Goal: Use online tool/utility: Utilize a website feature to perform a specific function

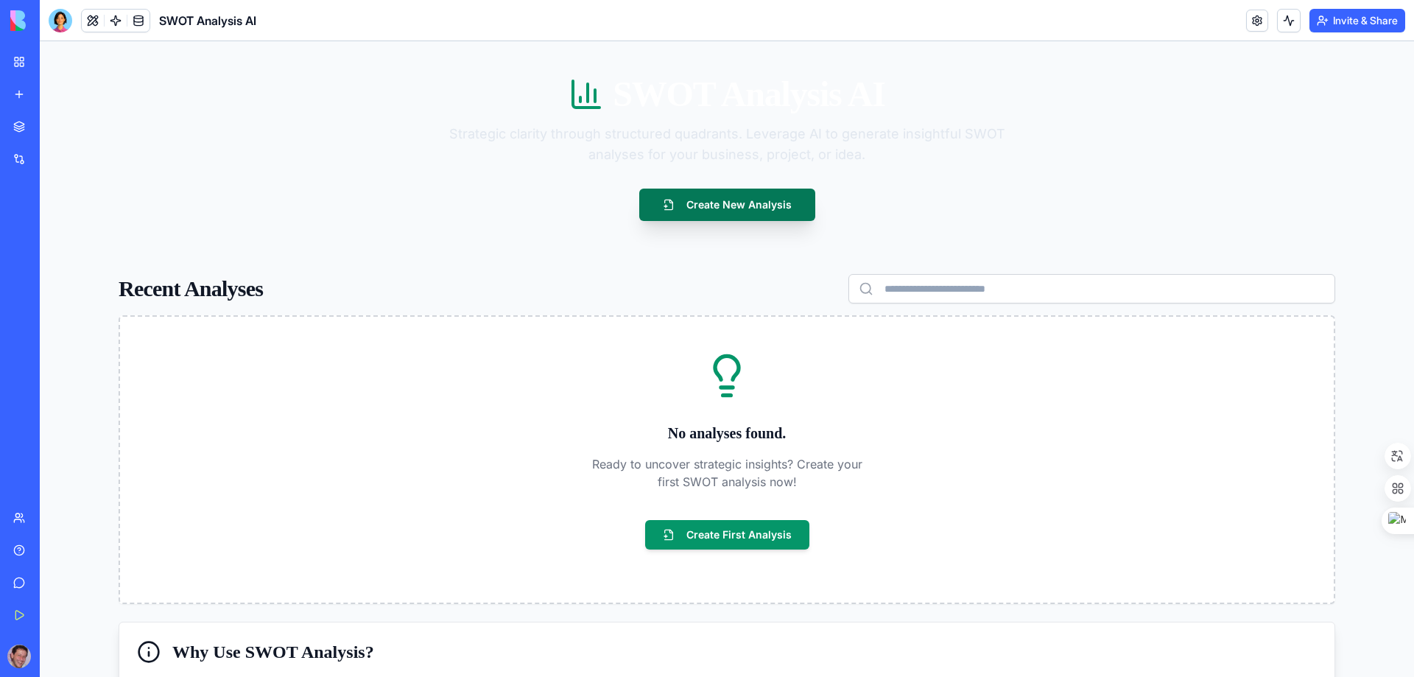
click at [698, 212] on button "Create New Analysis" at bounding box center [727, 205] width 176 height 32
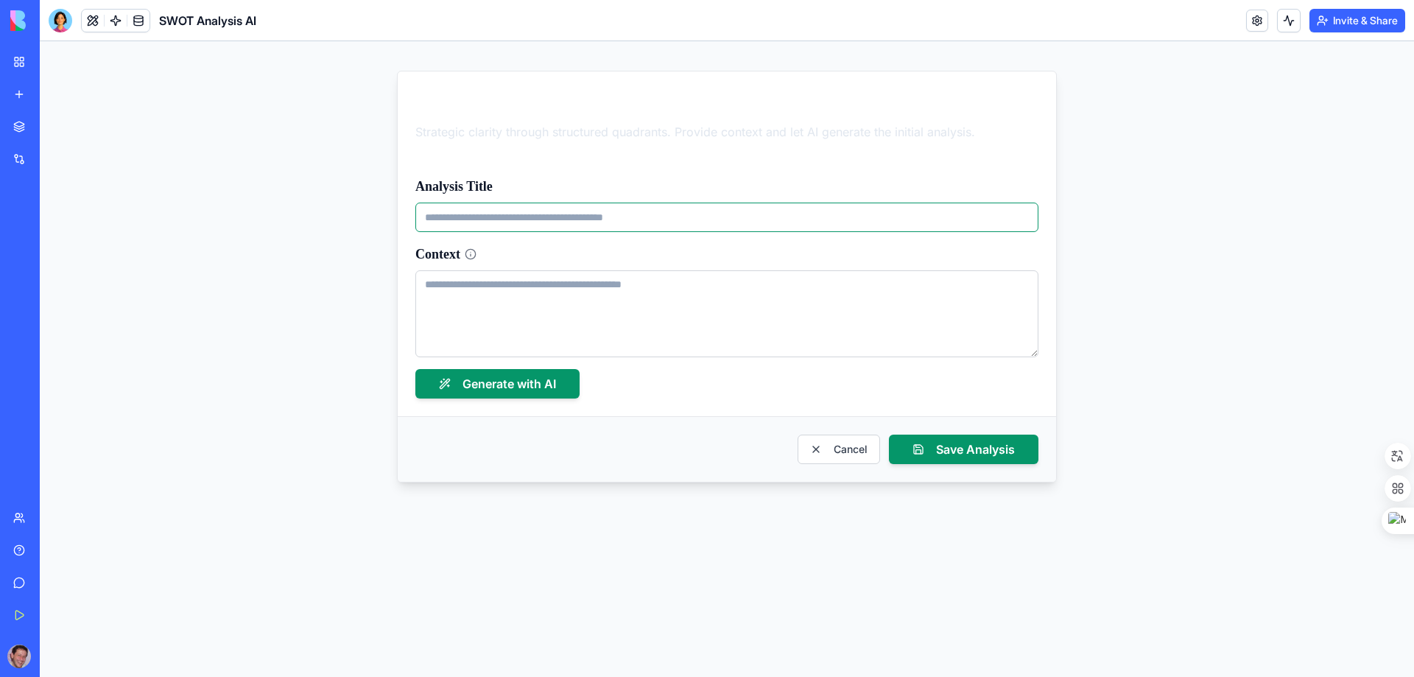
click at [638, 220] on input "Analysis Title" at bounding box center [726, 217] width 623 height 29
type input "**********"
click at [609, 297] on textarea "Context" at bounding box center [726, 313] width 623 height 87
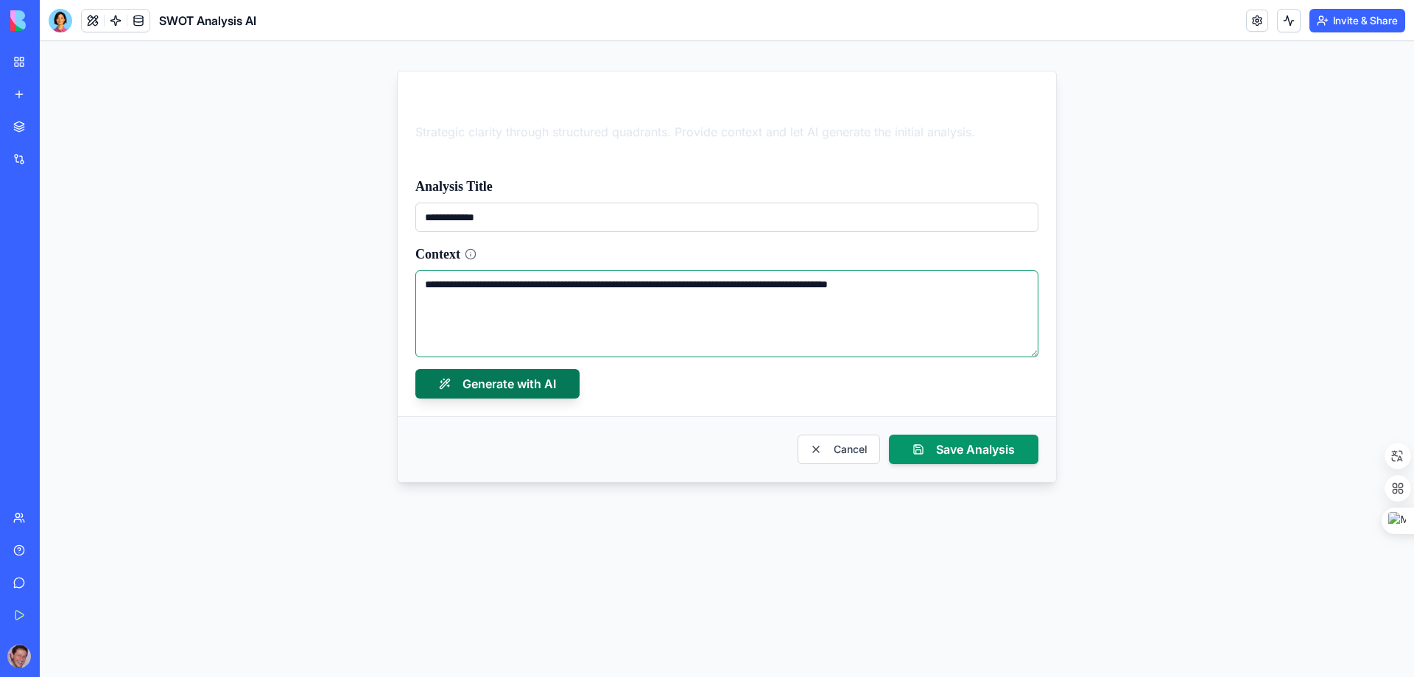
type textarea "**********"
click at [544, 391] on button "Generate with AI" at bounding box center [497, 383] width 164 height 29
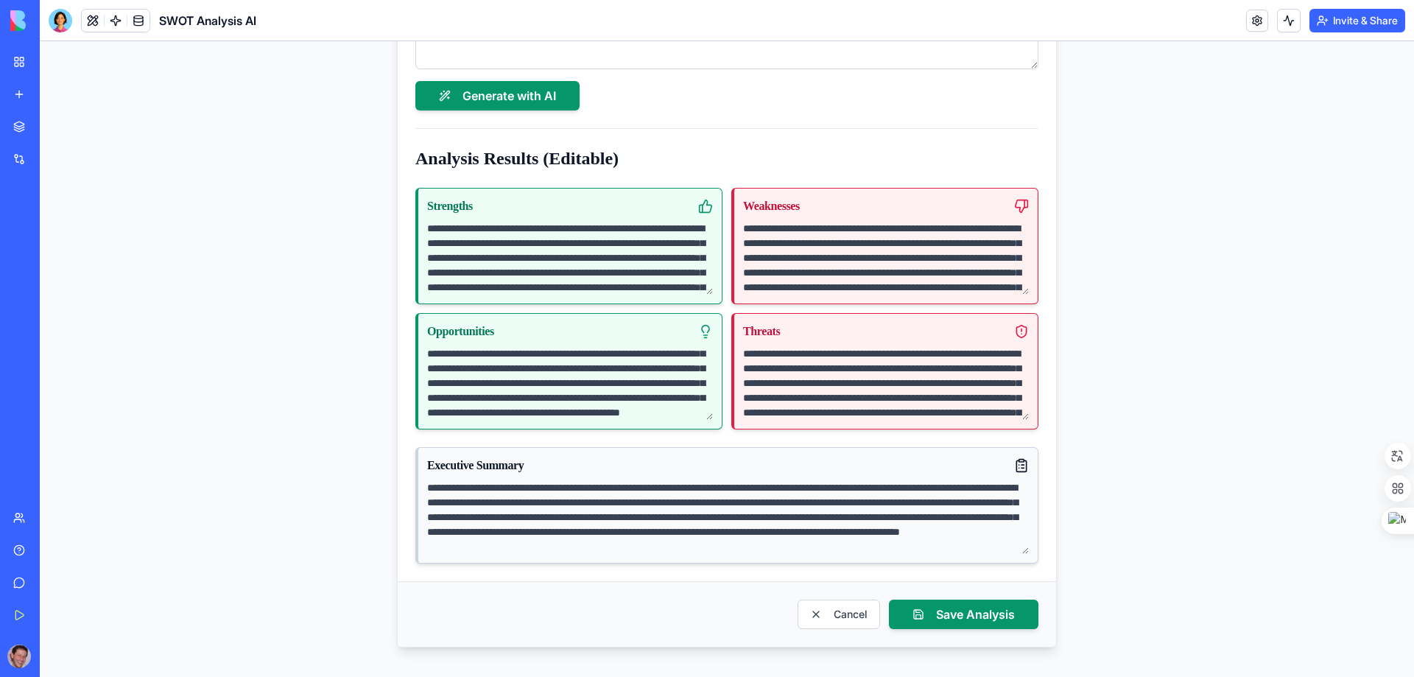
scroll to position [74, 0]
click at [933, 611] on button "Save Analysis" at bounding box center [964, 614] width 150 height 29
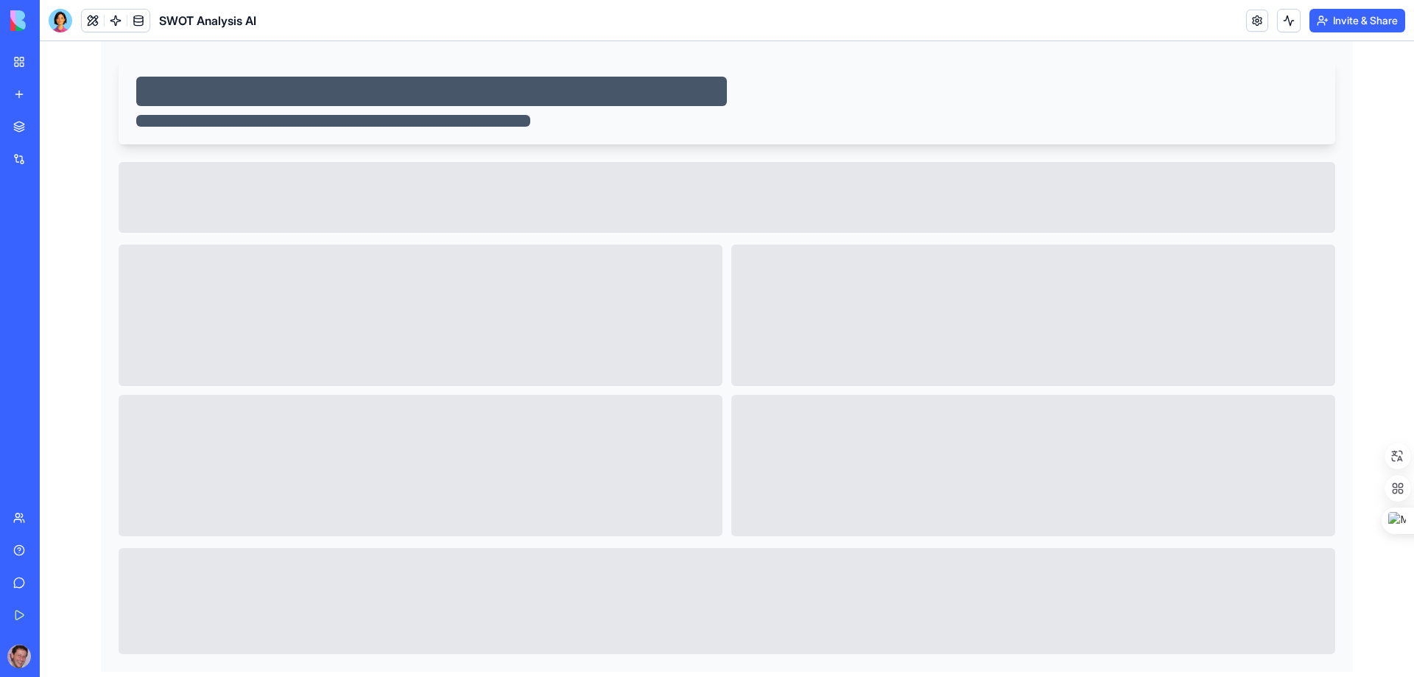
scroll to position [0, 0]
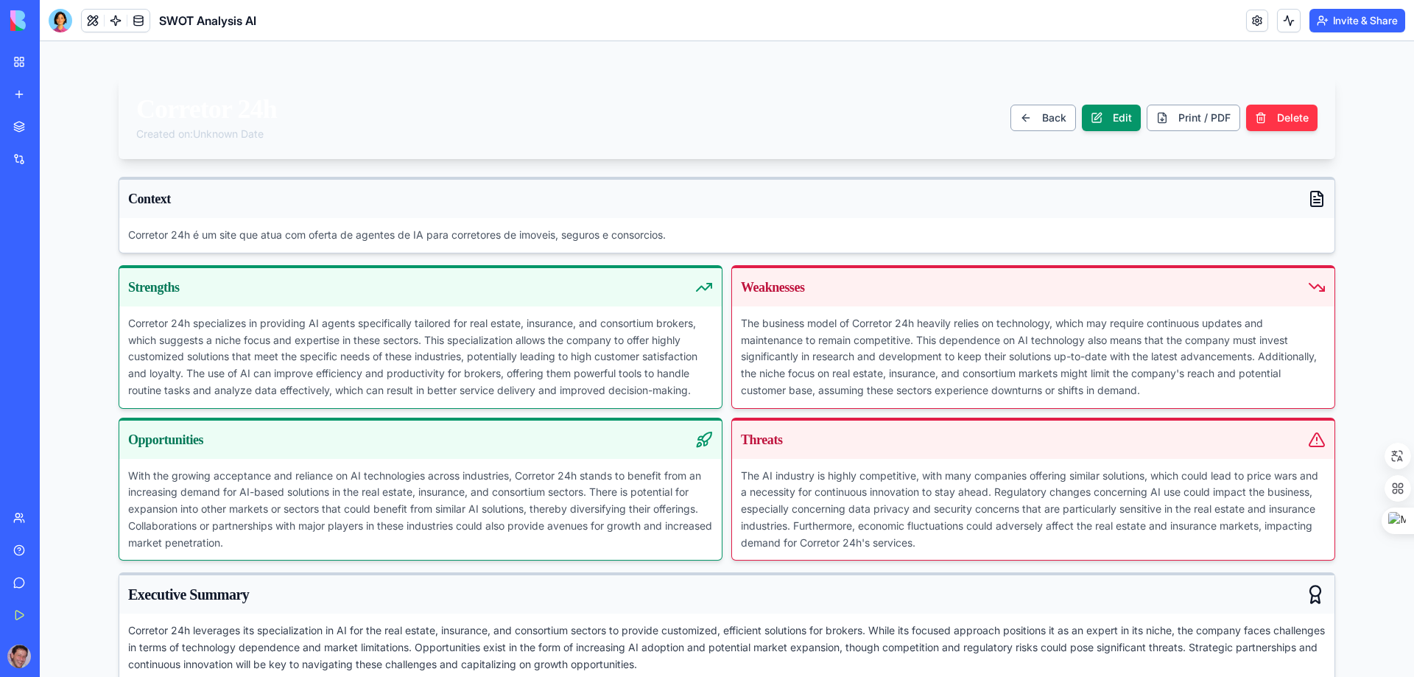
scroll to position [41, 0]
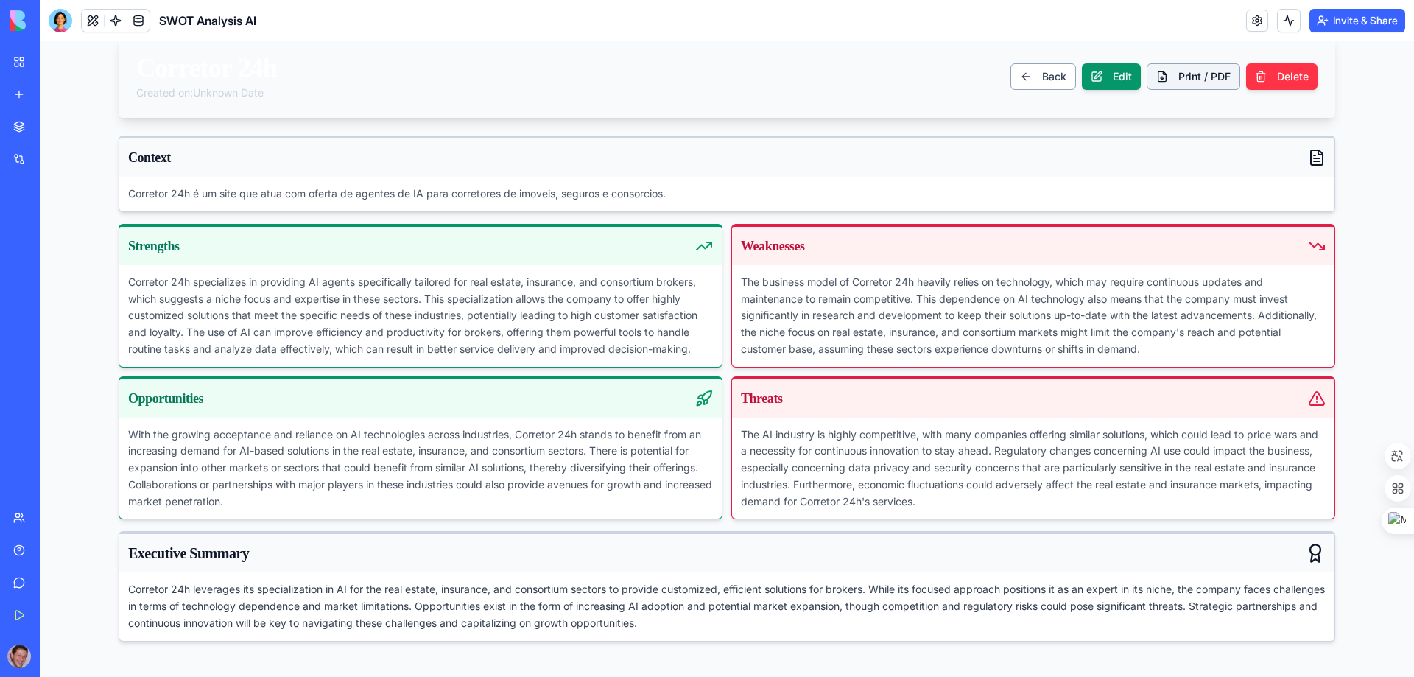
click at [1201, 80] on button "Print / PDF" at bounding box center [1194, 76] width 94 height 27
